Goal: Contribute content: Add original content to the website for others to see

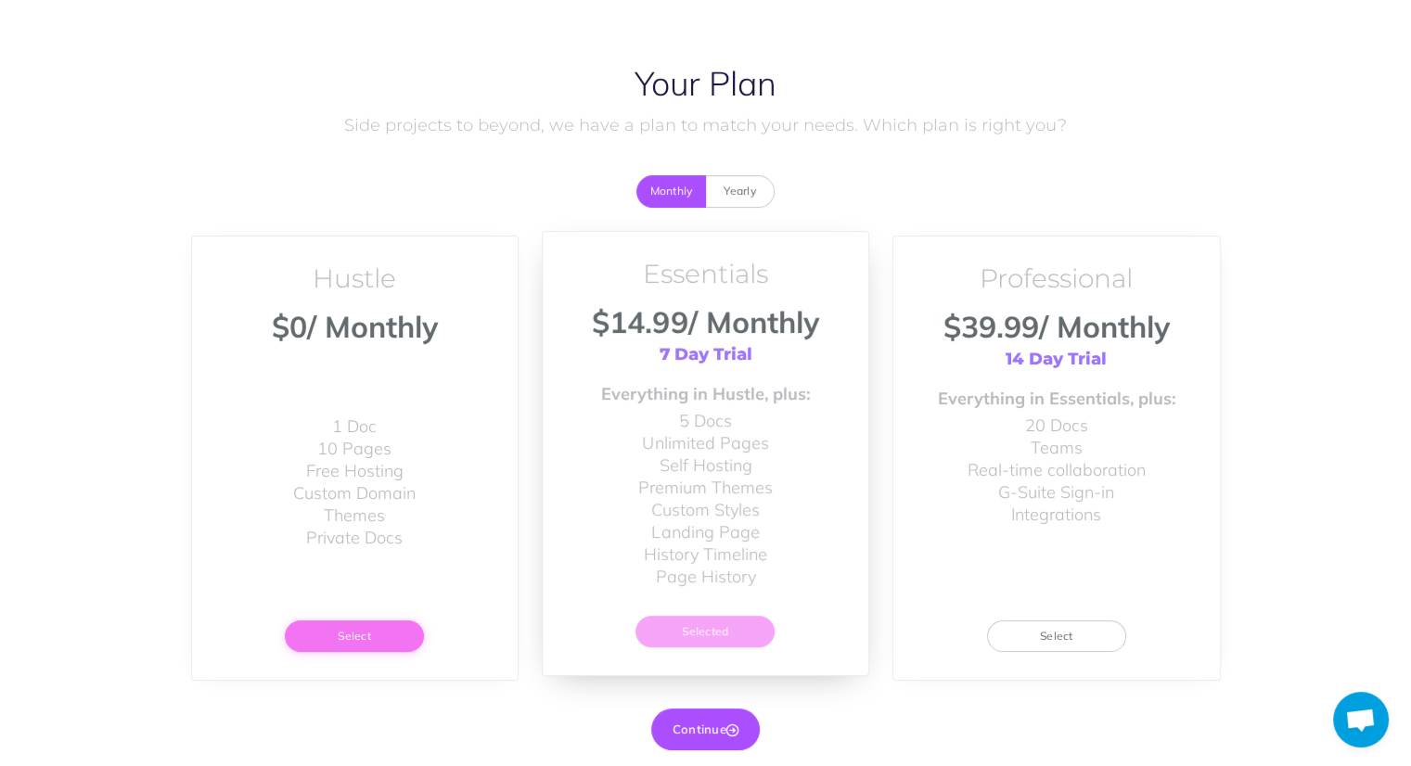
click at [388, 636] on button "Select" at bounding box center [354, 637] width 139 height 32
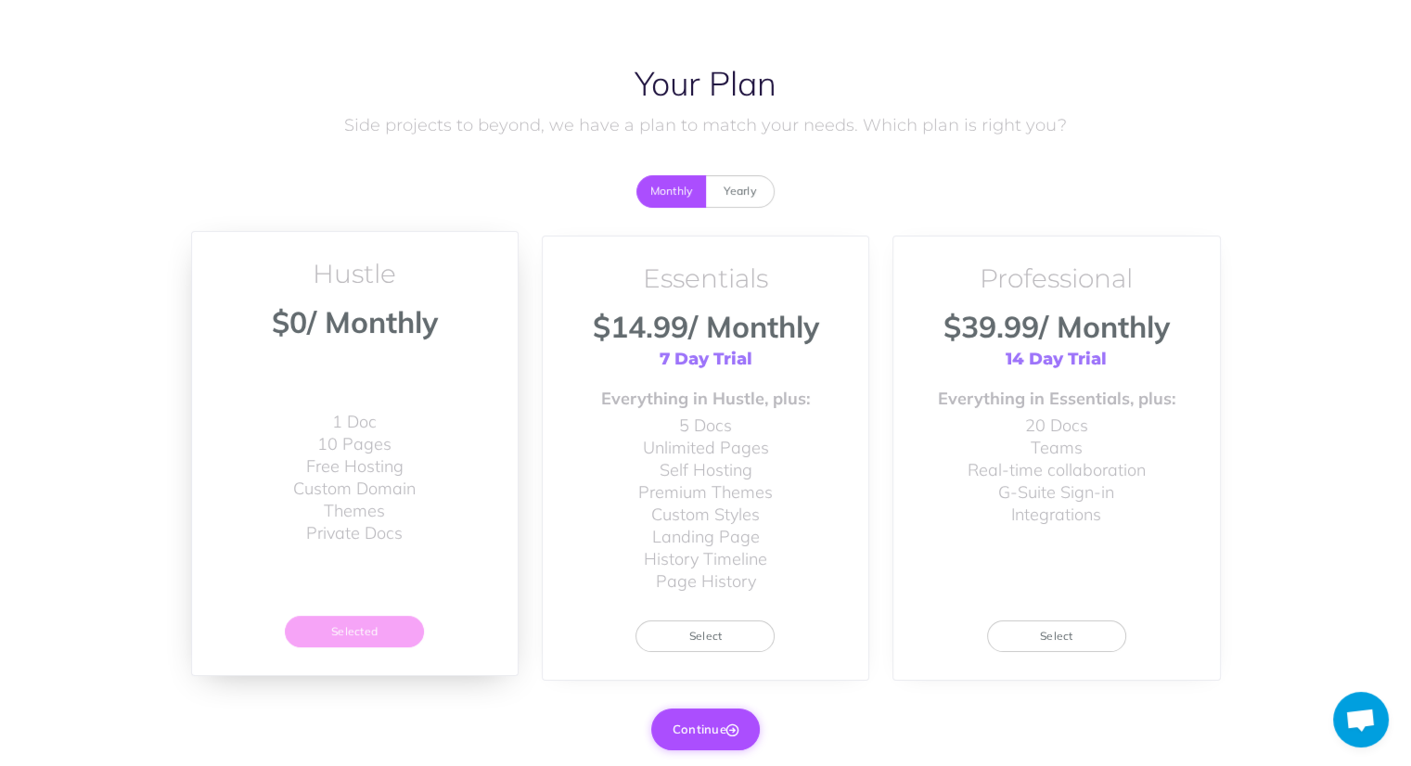
click at [715, 728] on button "Continue" at bounding box center [705, 729] width 109 height 41
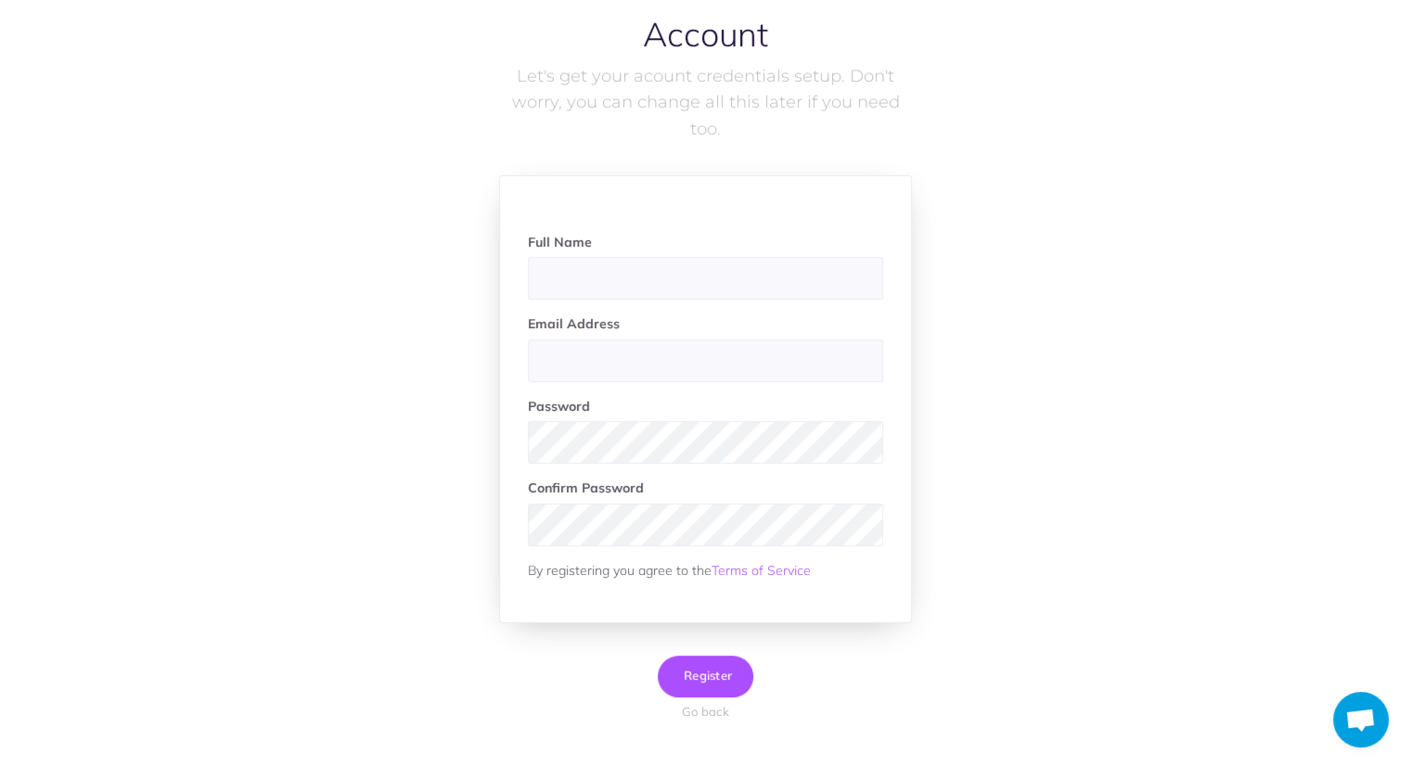
scroll to position [95, 0]
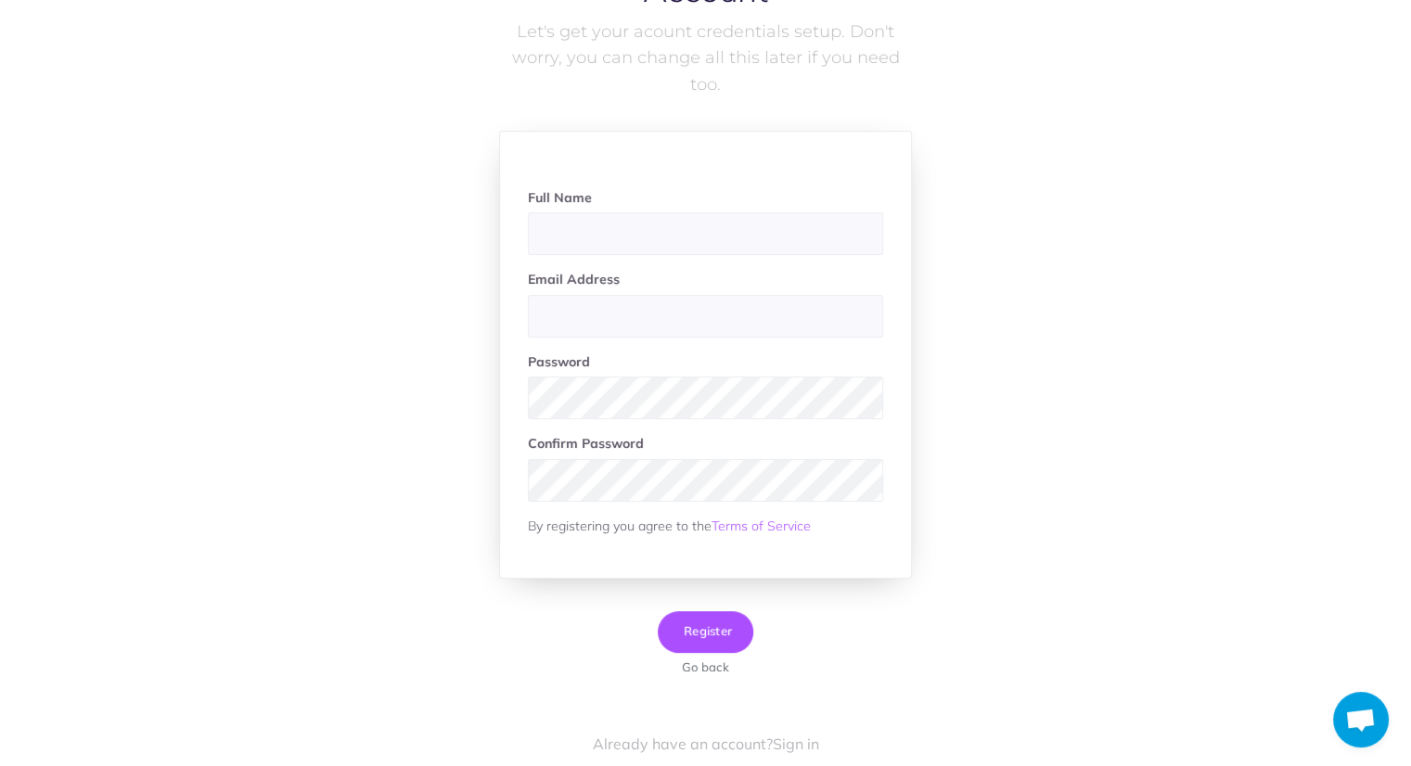
click at [724, 669] on button "Go back" at bounding box center [706, 667] width 70 height 19
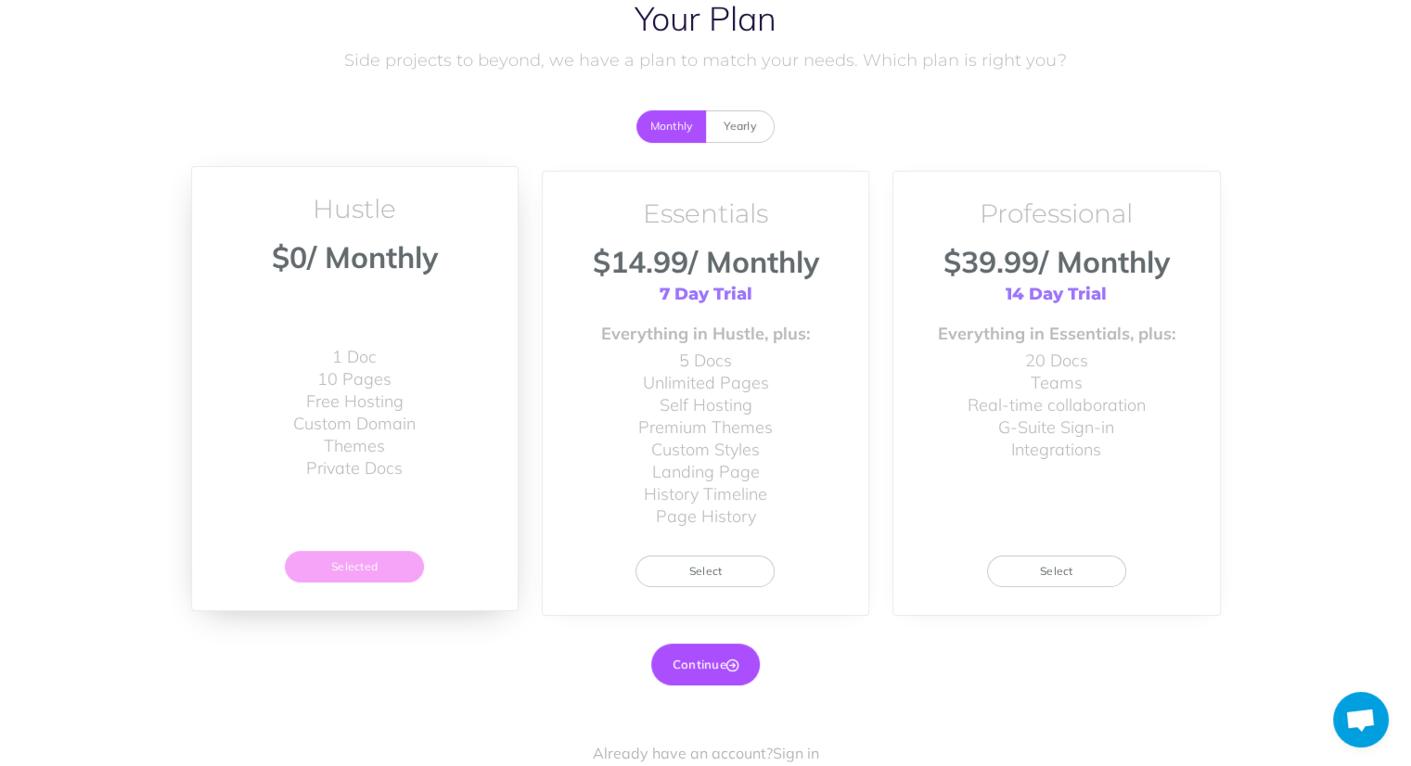
scroll to position [65, 0]
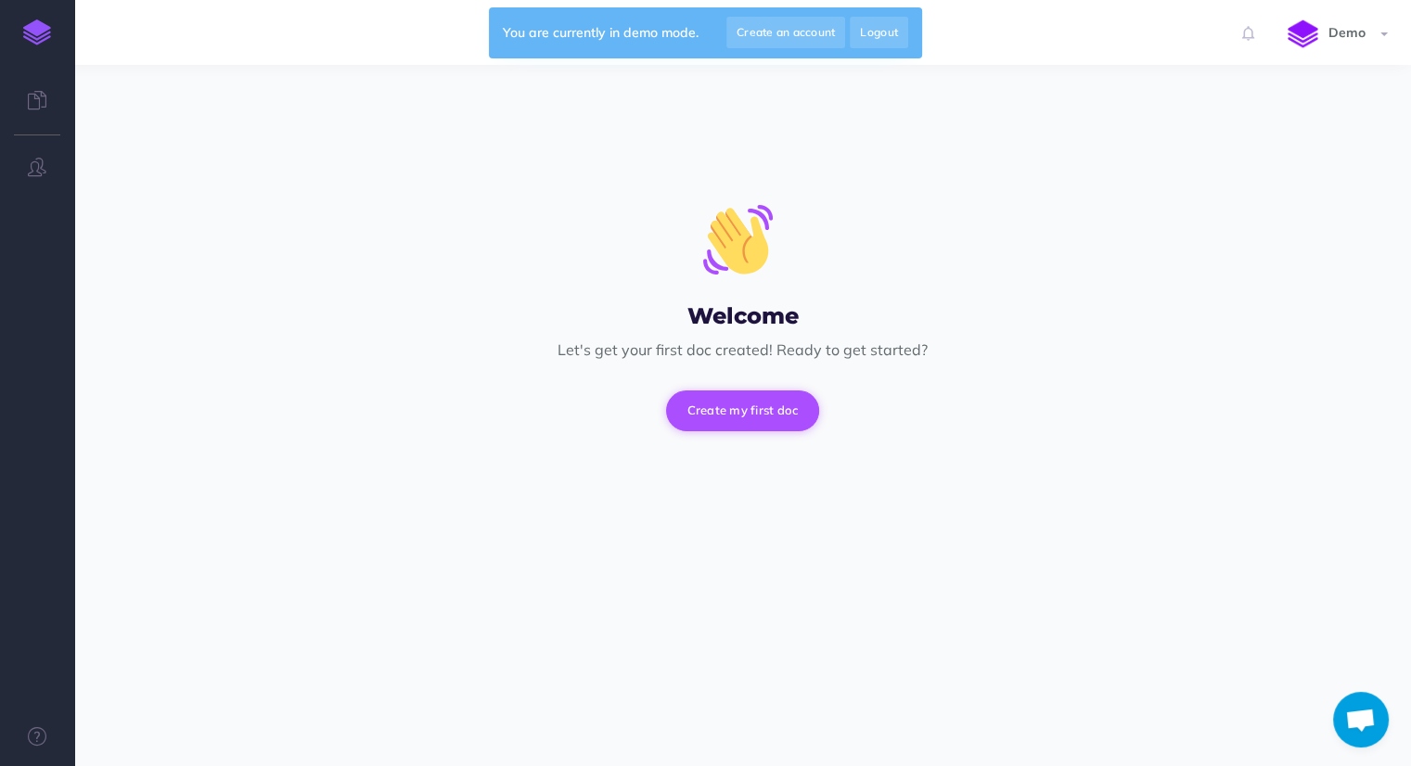
click at [762, 412] on button "Create my first doc" at bounding box center [743, 411] width 154 height 41
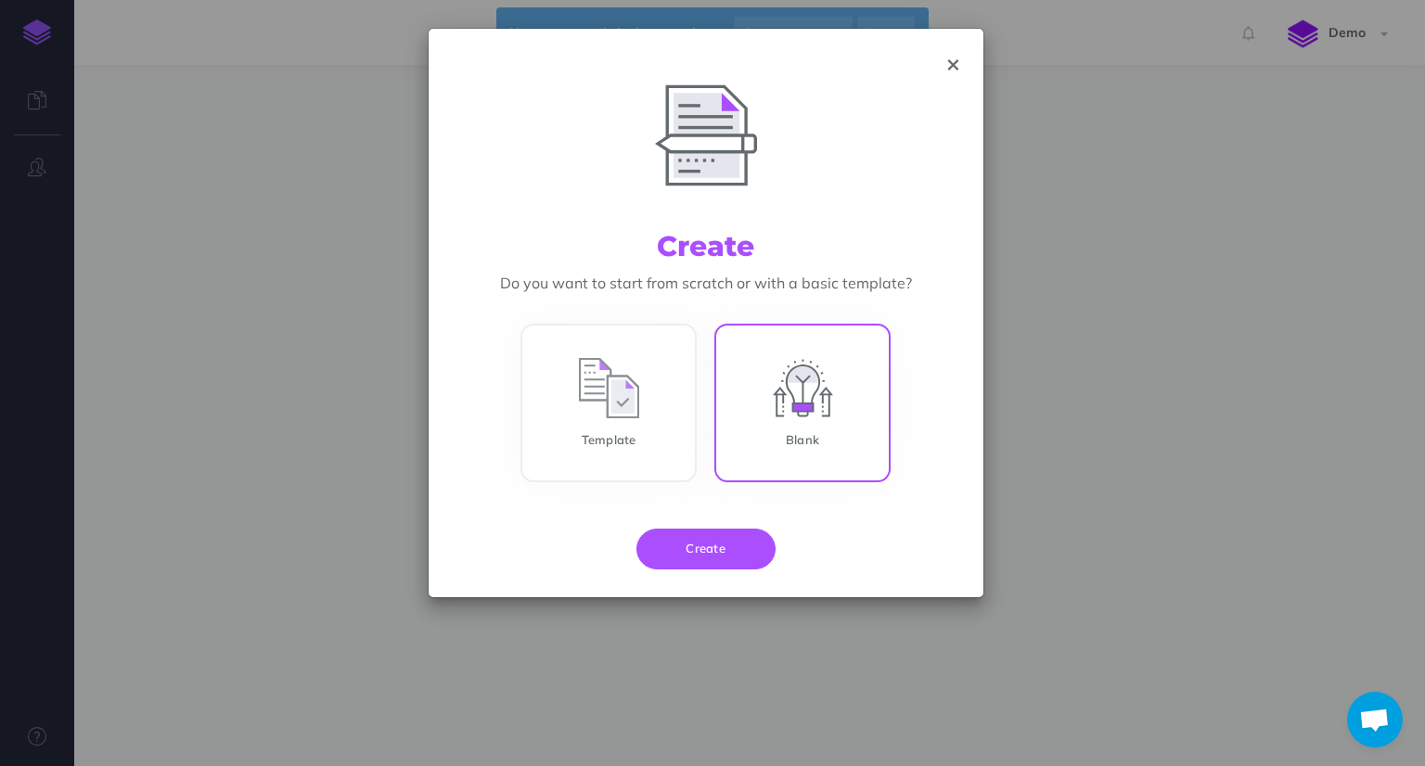
click at [820, 406] on input "Blank" at bounding box center [802, 406] width 176 height 159
radio input "true"
click at [722, 547] on button "Create" at bounding box center [705, 549] width 139 height 41
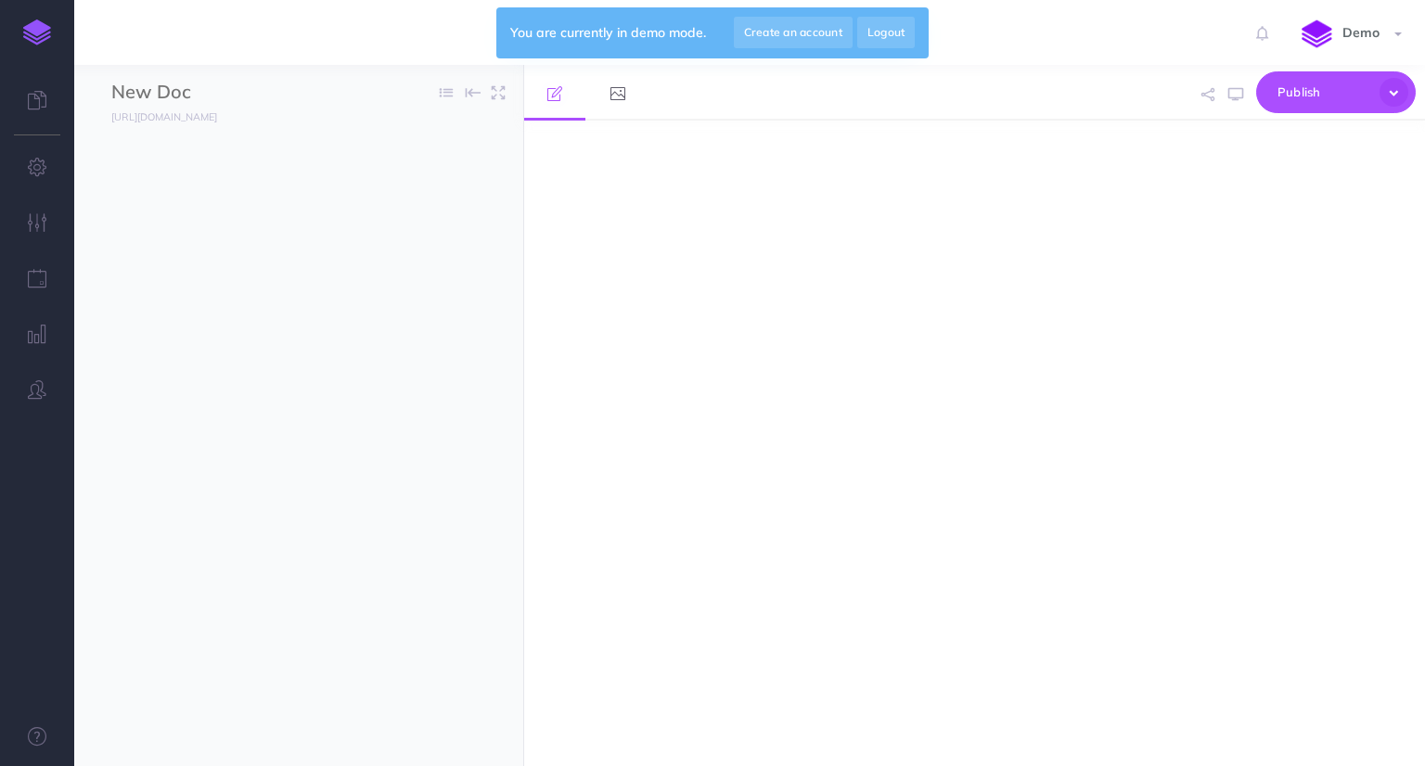
select select "null"
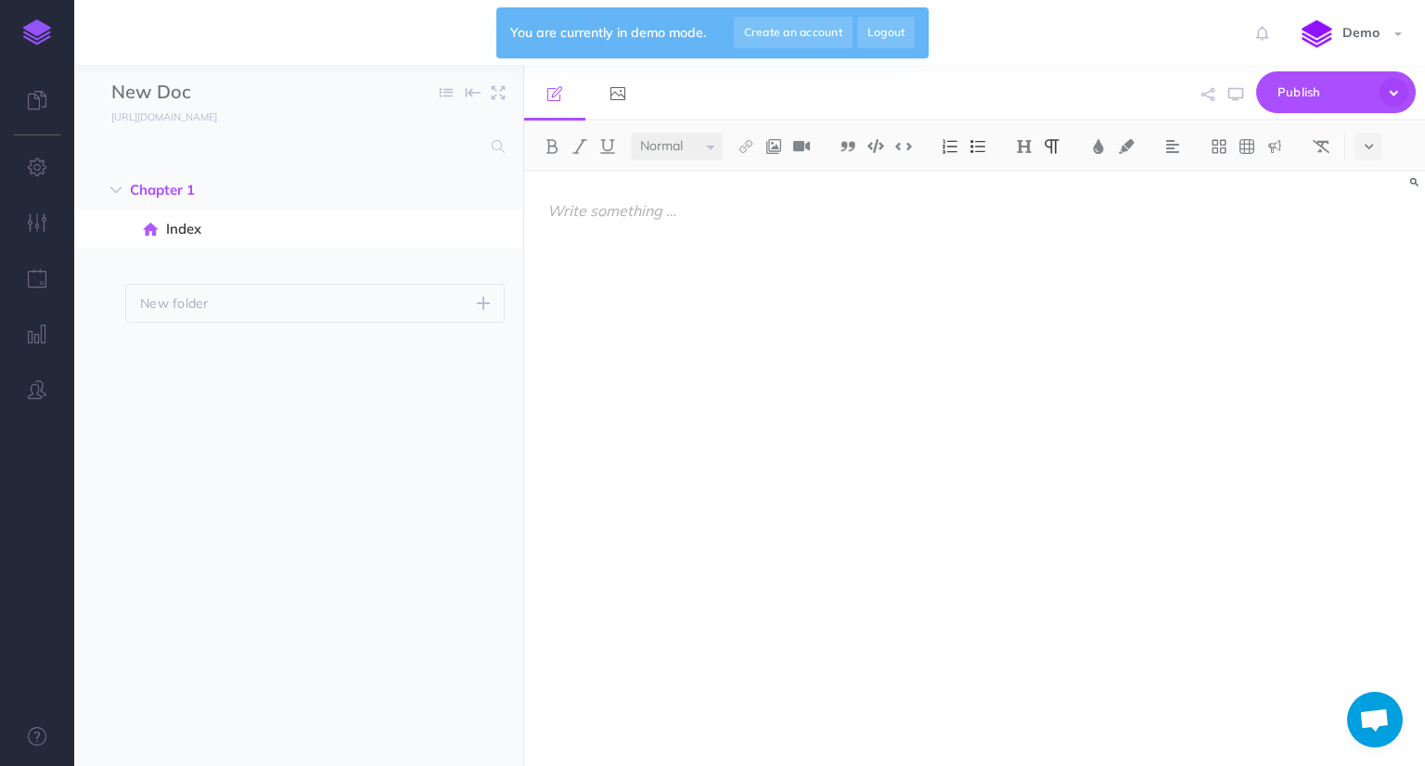
click at [732, 236] on div at bounding box center [839, 460] width 630 height 576
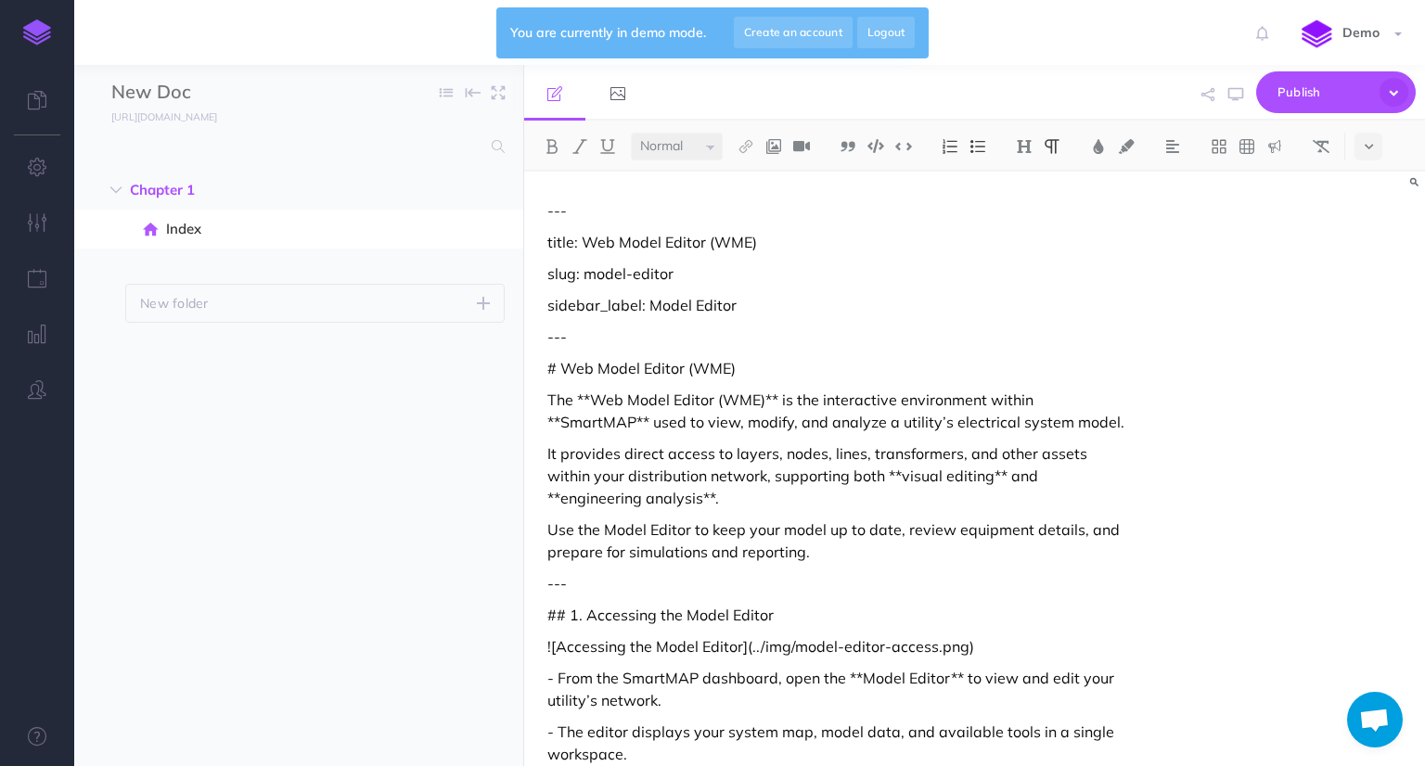
scroll to position [2999, 0]
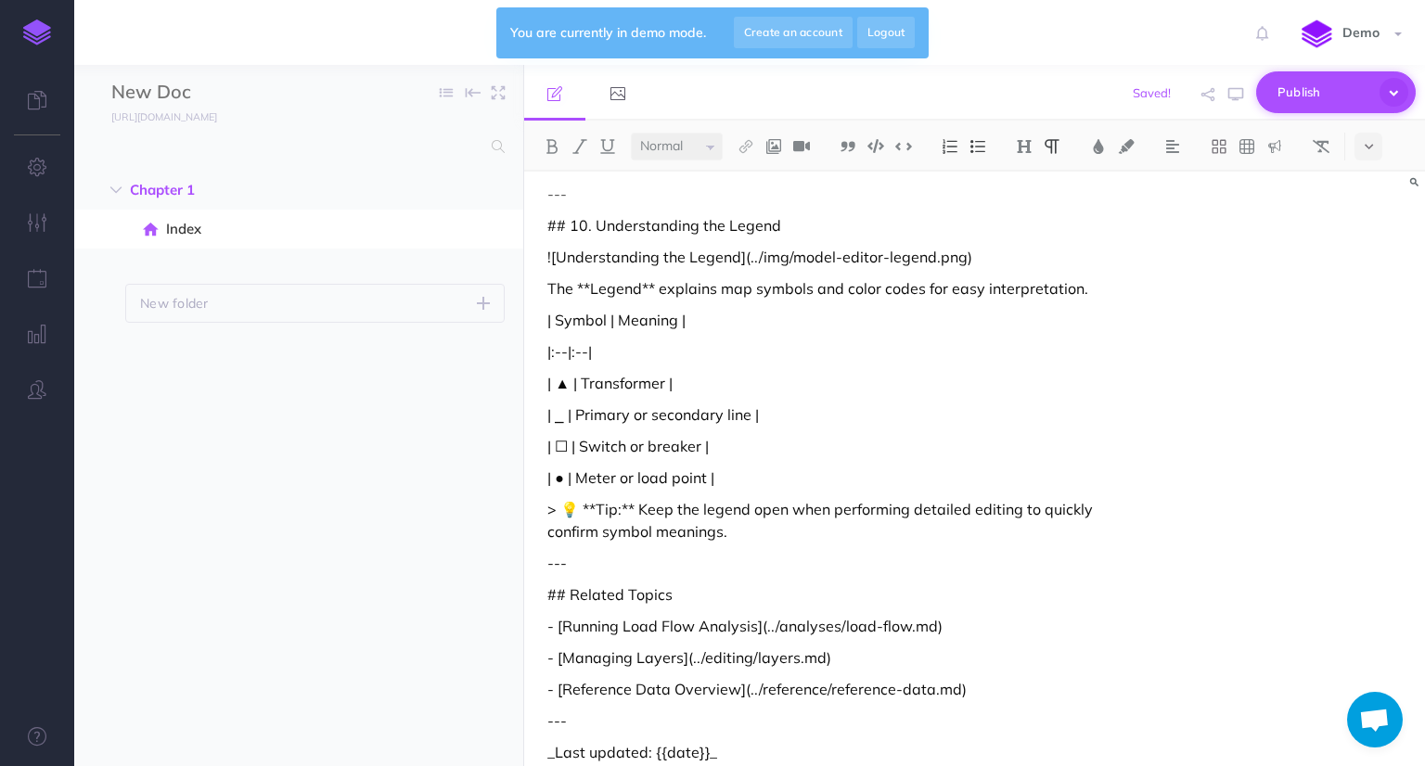
click at [1320, 86] on span "Publish" at bounding box center [1324, 92] width 93 height 29
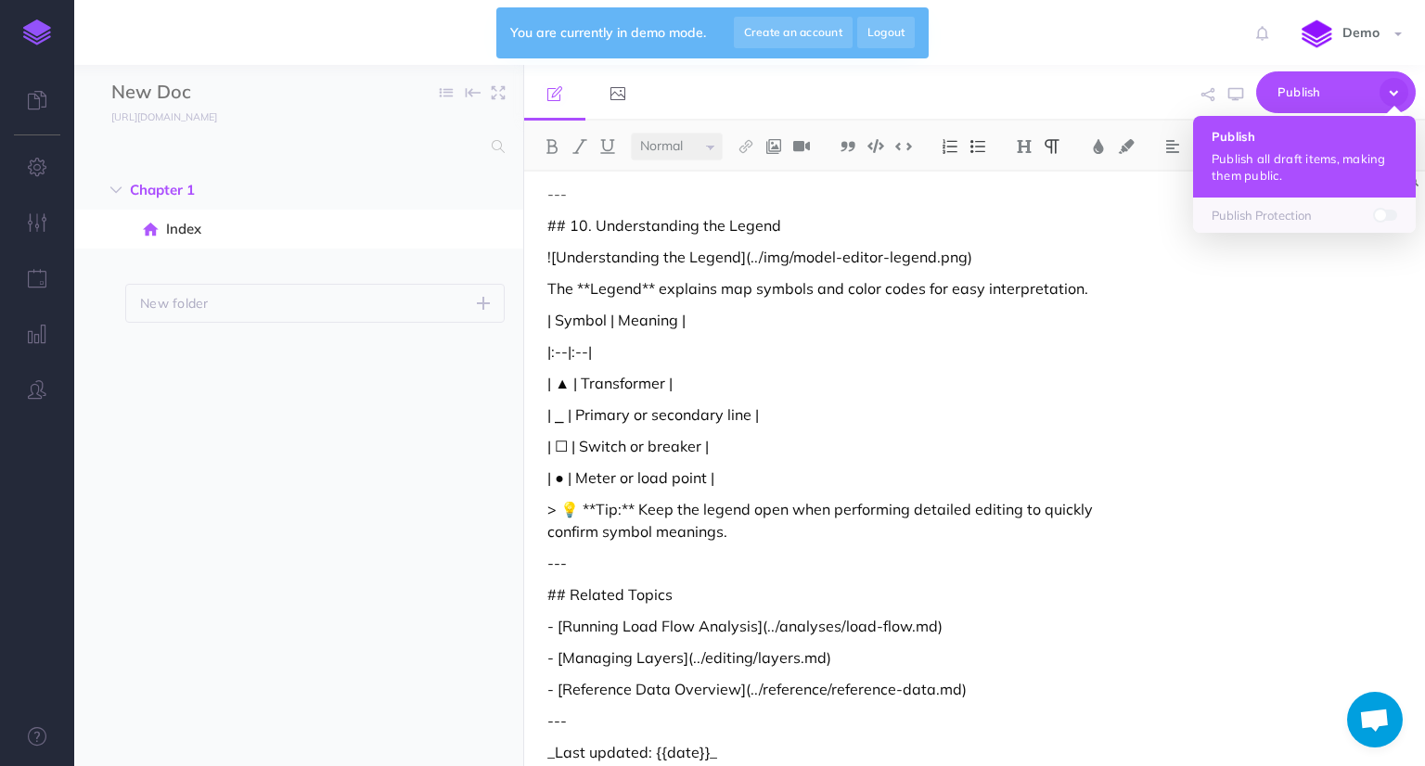
click at [1306, 161] on p "Publish all draft items, making them public." at bounding box center [1305, 166] width 186 height 33
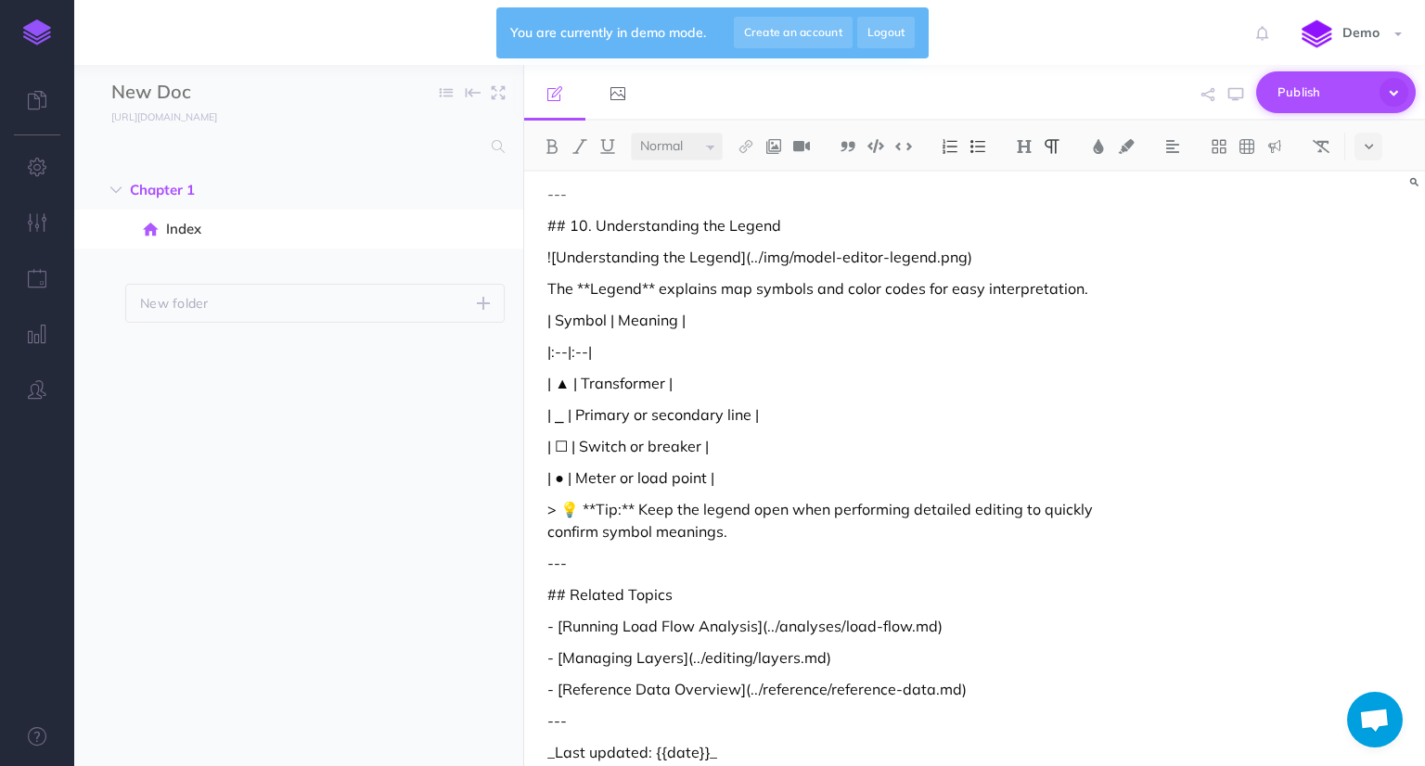
click at [1396, 91] on icon "button" at bounding box center [1394, 92] width 29 height 29
click at [1273, 316] on div "--- title: Web Model Editor (WME) slug: model-editor sidebar_label: Model Edito…" at bounding box center [974, 469] width 901 height 595
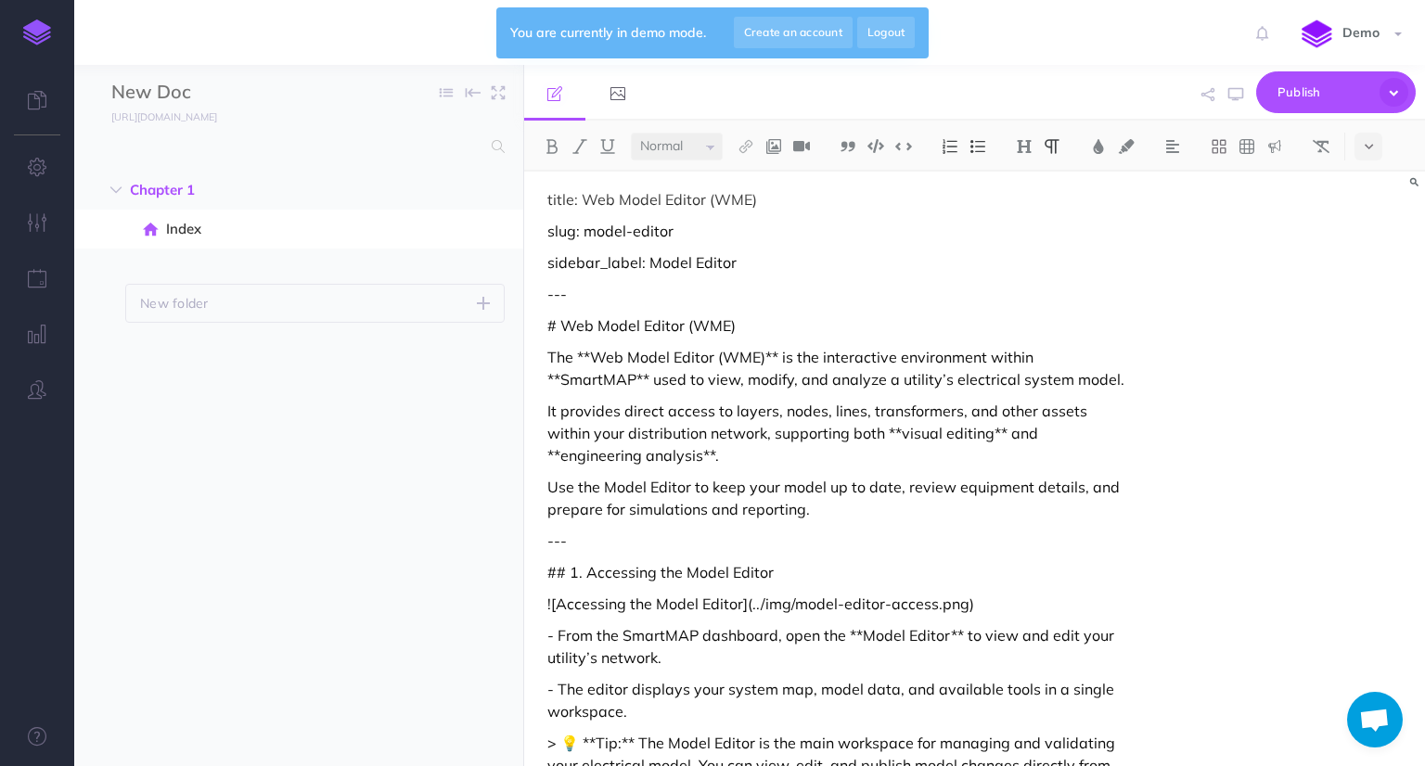
scroll to position [0, 0]
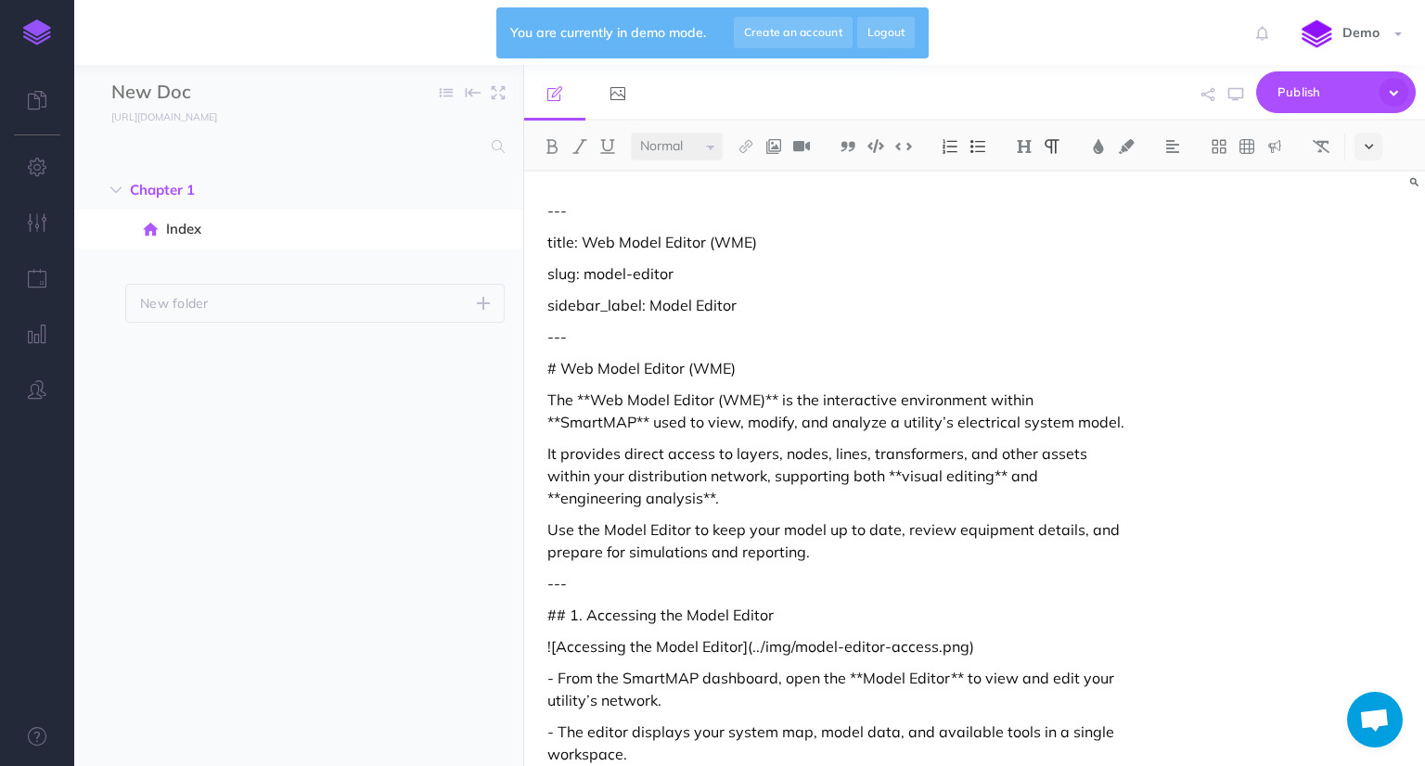
click at [1370, 145] on icon at bounding box center [1369, 146] width 8 height 13
click at [1270, 289] on div "--- title: Web Model Editor (WME) slug: model-editor sidebar_label: Model Edito…" at bounding box center [974, 469] width 901 height 595
click at [1397, 30] on link "Demo" at bounding box center [1353, 32] width 143 height 65
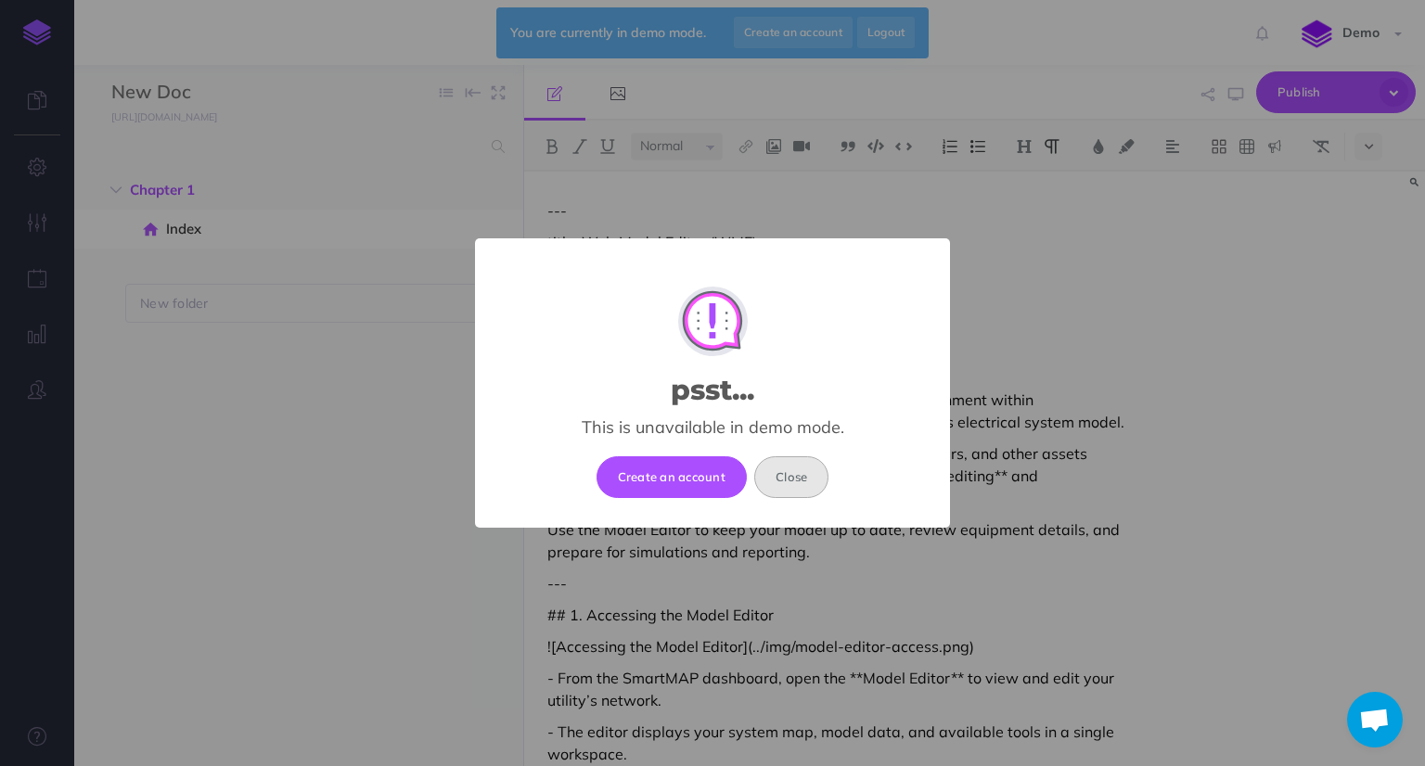
click at [801, 476] on button "Close" at bounding box center [791, 476] width 74 height 41
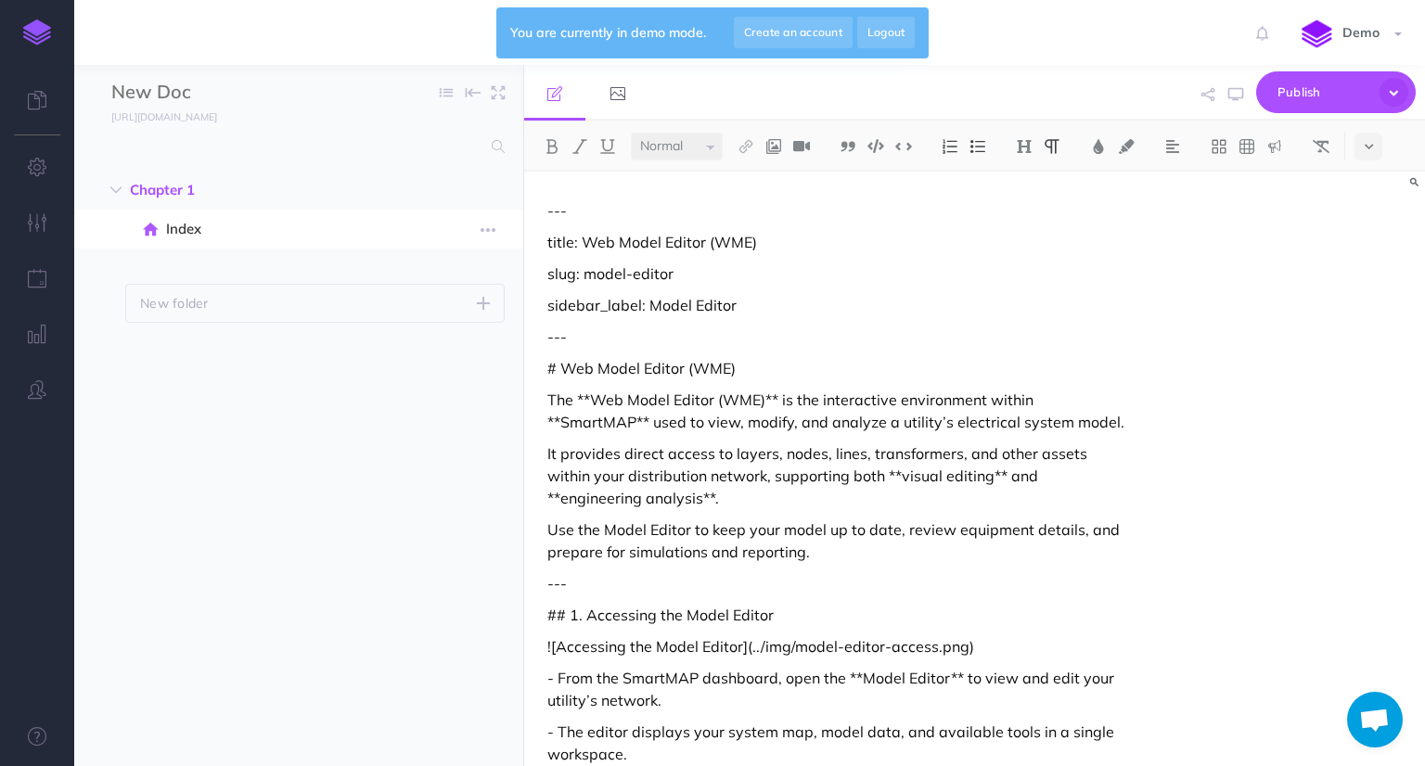
click at [199, 227] on span "Index" at bounding box center [289, 229] width 246 height 22
click at [177, 192] on span "Chapter 1" at bounding box center [259, 190] width 259 height 22
click at [184, 116] on small "[URL][DOMAIN_NAME]" at bounding box center [164, 116] width 106 height 13
click at [716, 144] on select "Small Normal Large" at bounding box center [677, 147] width 92 height 28
click at [716, 143] on select "Small Normal Large" at bounding box center [677, 147] width 92 height 28
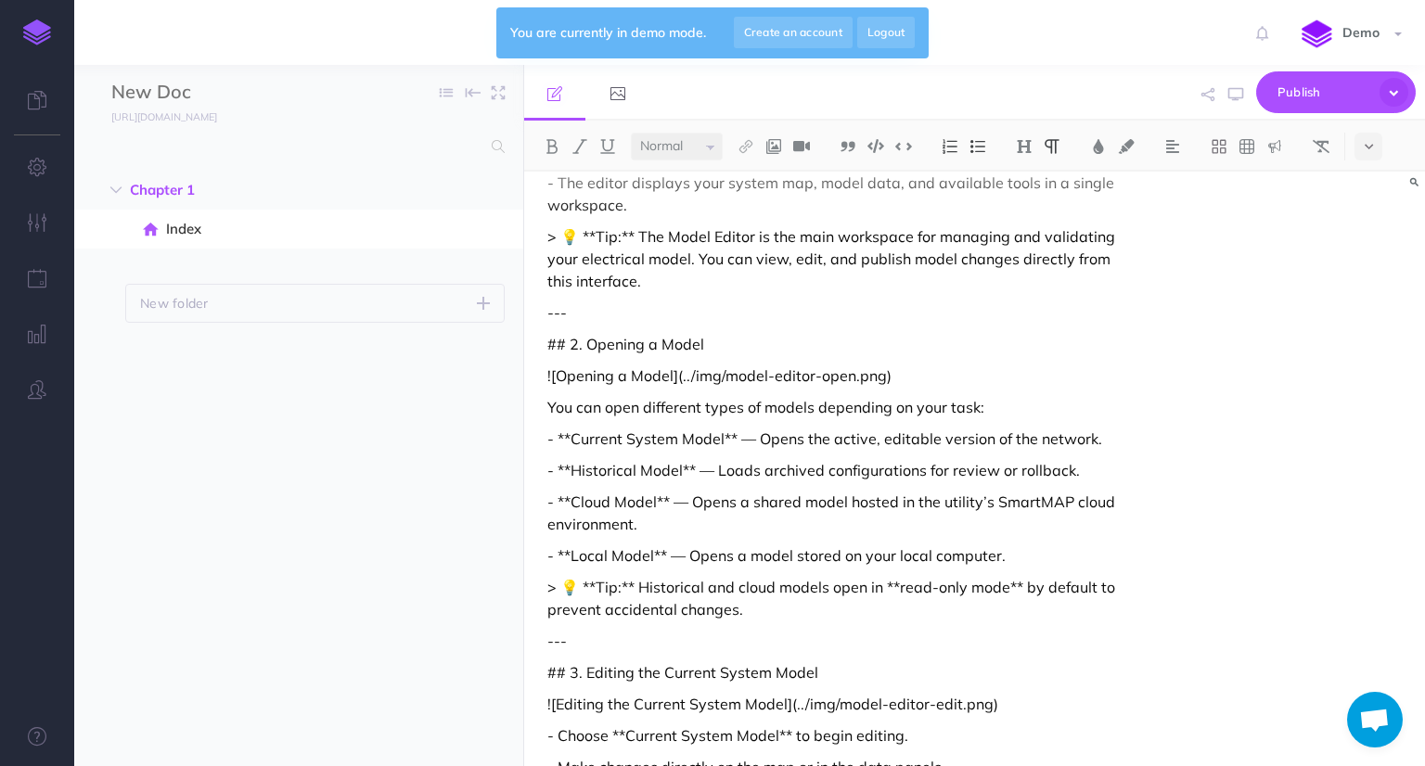
scroll to position [649, 0]
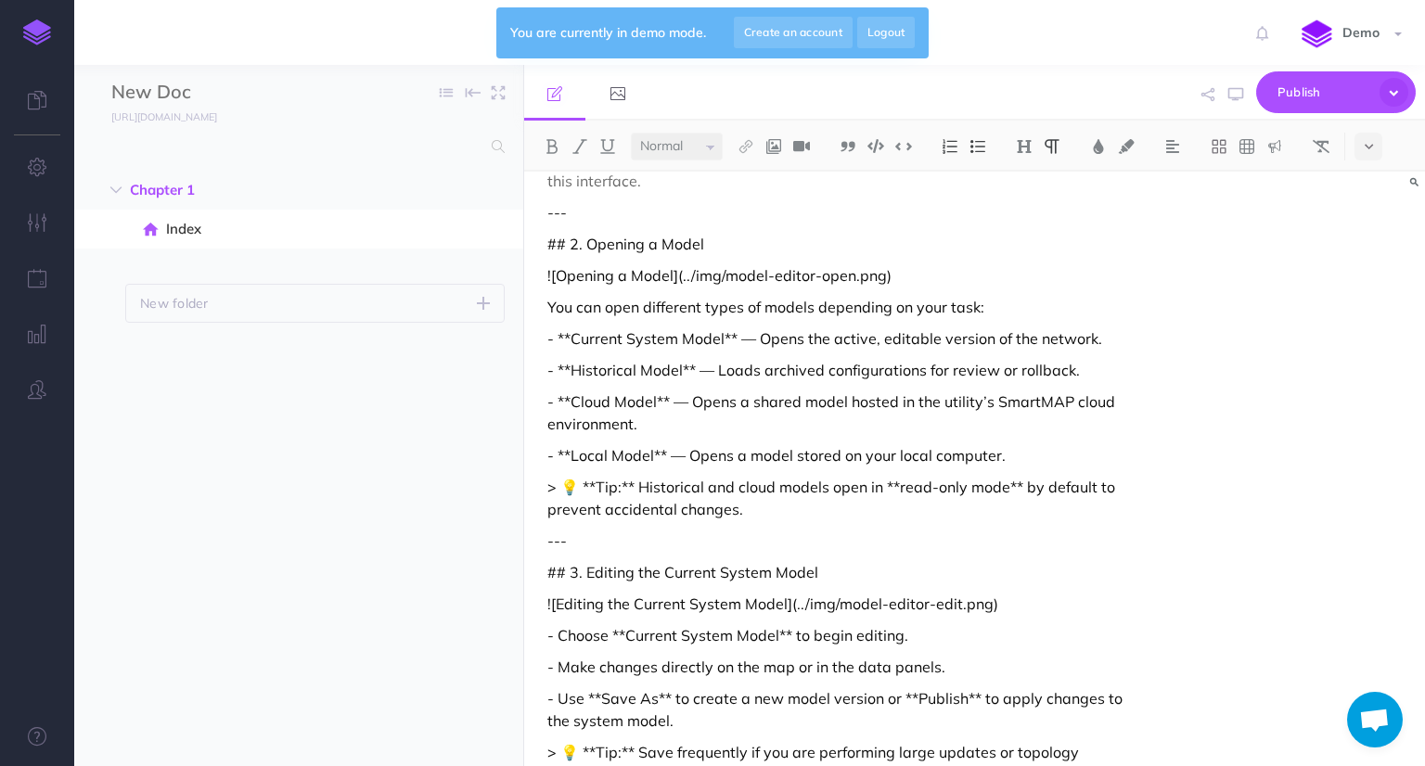
click at [920, 268] on p "![Opening a Model](../img/model-editor-open.png)" at bounding box center [839, 275] width 584 height 22
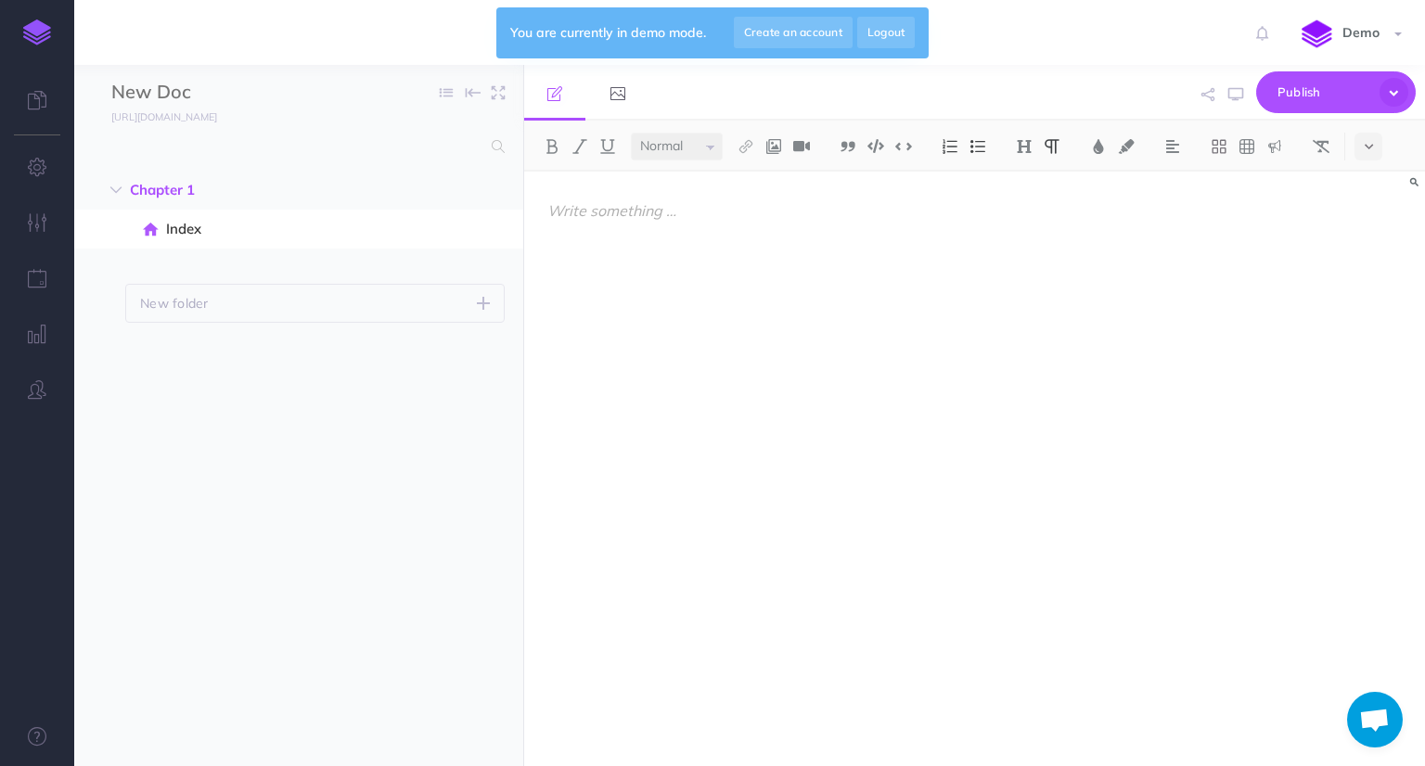
scroll to position [0, 0]
click at [880, 148] on img at bounding box center [875, 146] width 17 height 14
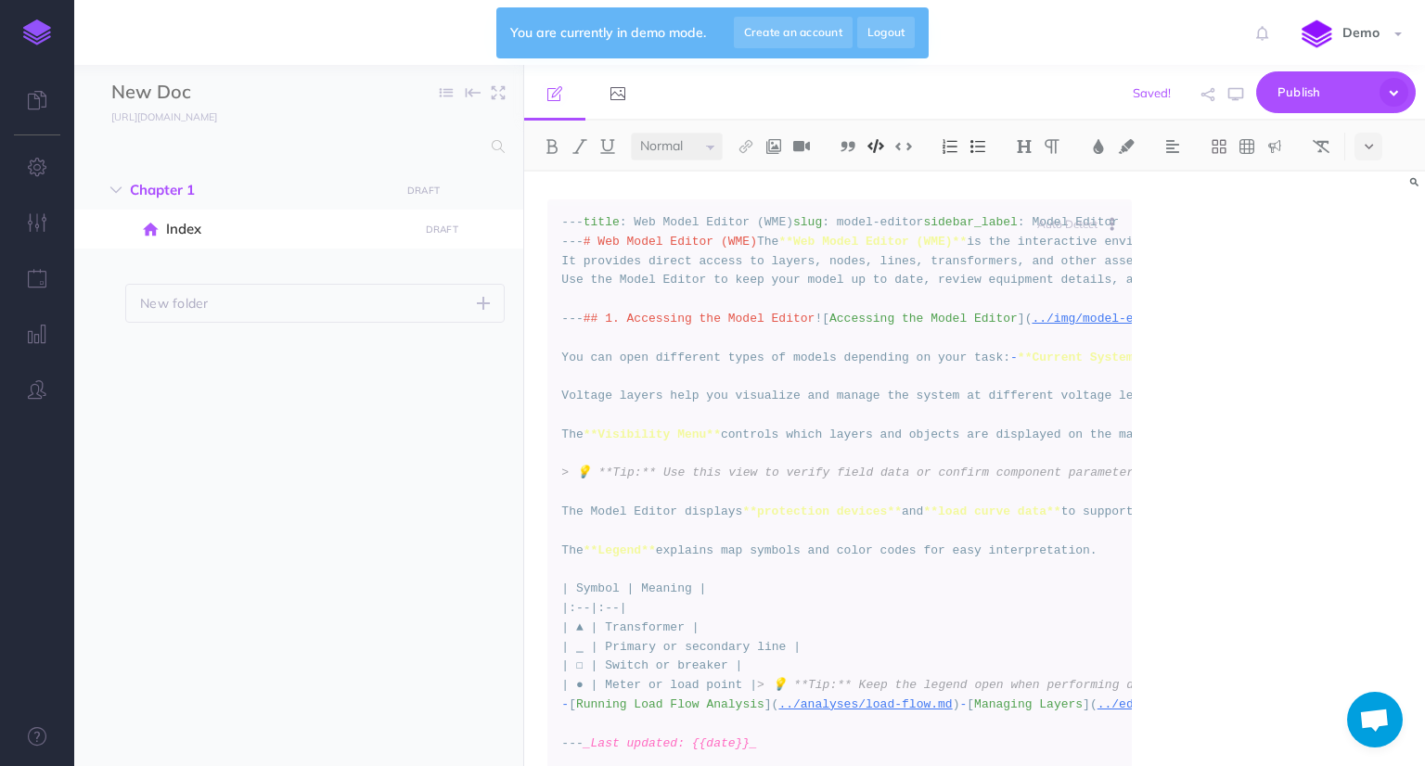
scroll to position [2536, 0]
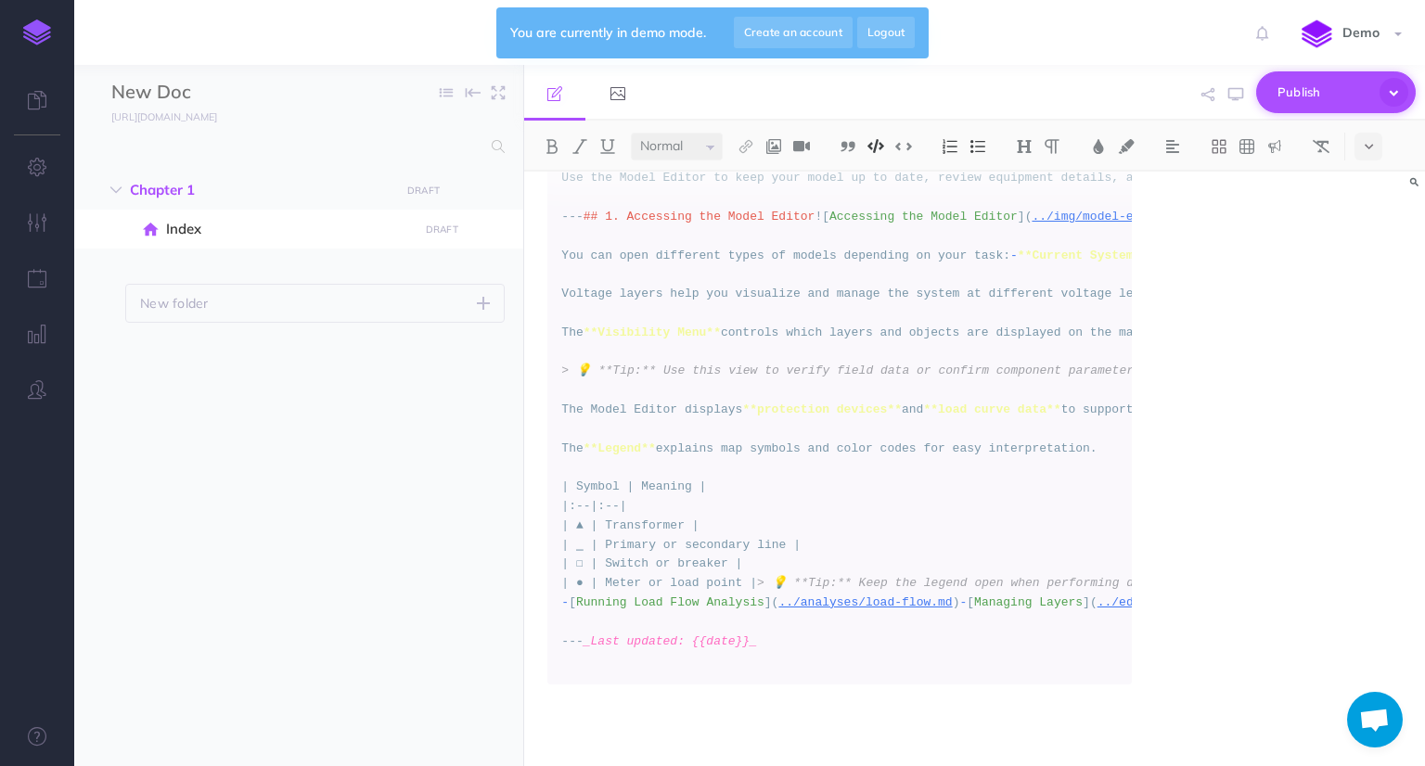
click at [1314, 94] on span "Publish" at bounding box center [1324, 92] width 93 height 29
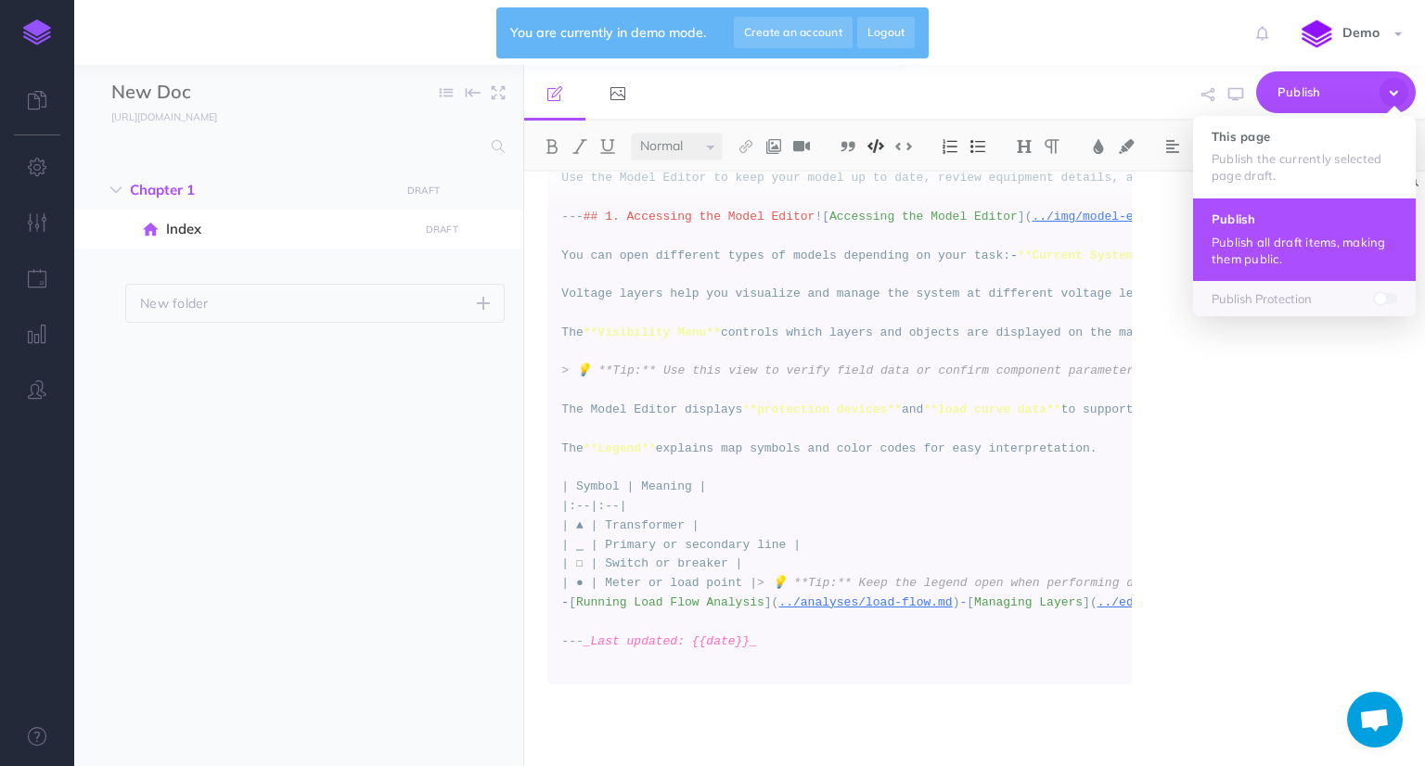
click at [1293, 241] on p "Publish all draft items, making them public." at bounding box center [1305, 250] width 186 height 33
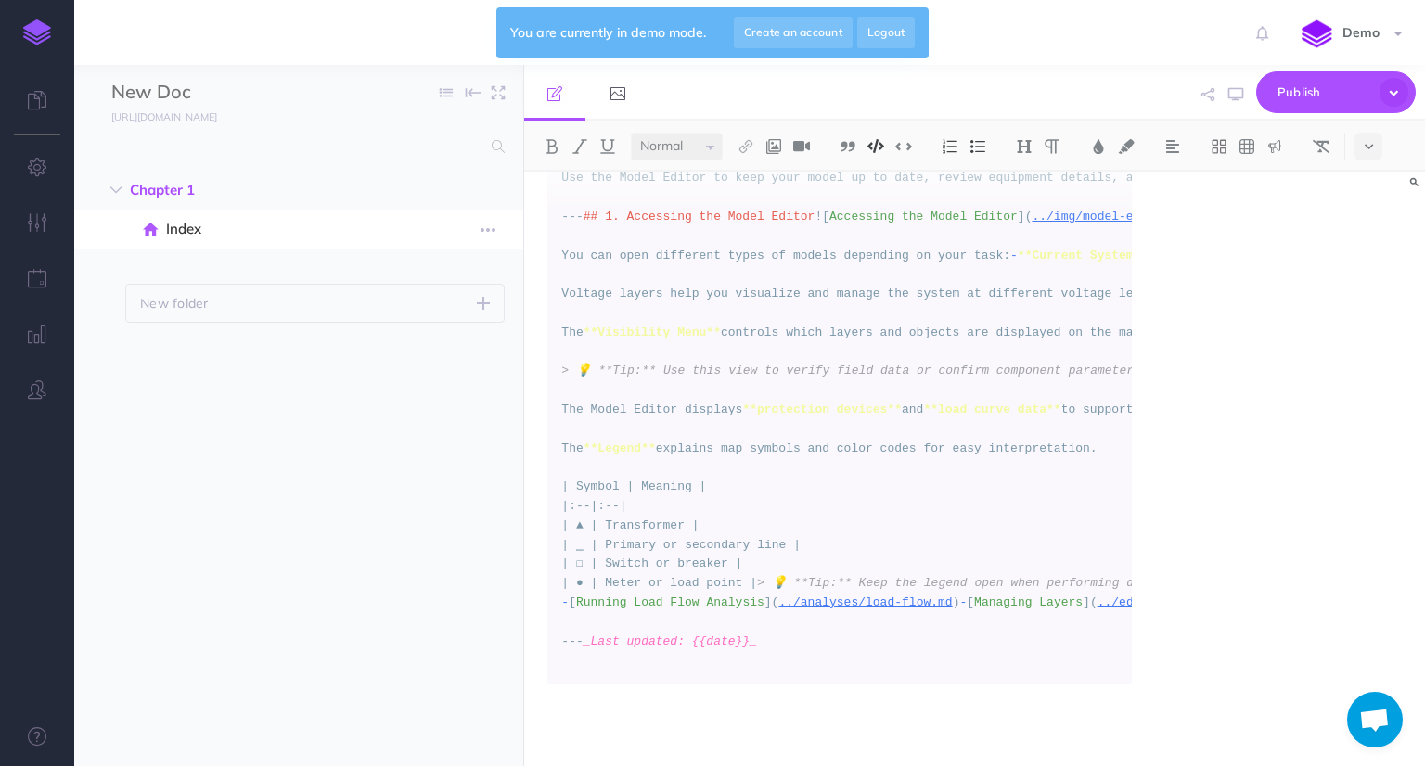
click at [193, 233] on span "Index" at bounding box center [289, 229] width 246 height 22
click at [159, 186] on span "Chapter 1" at bounding box center [259, 190] width 259 height 22
click at [171, 115] on small "[URL][DOMAIN_NAME]" at bounding box center [164, 116] width 106 height 13
